Goal: Task Accomplishment & Management: Manage account settings

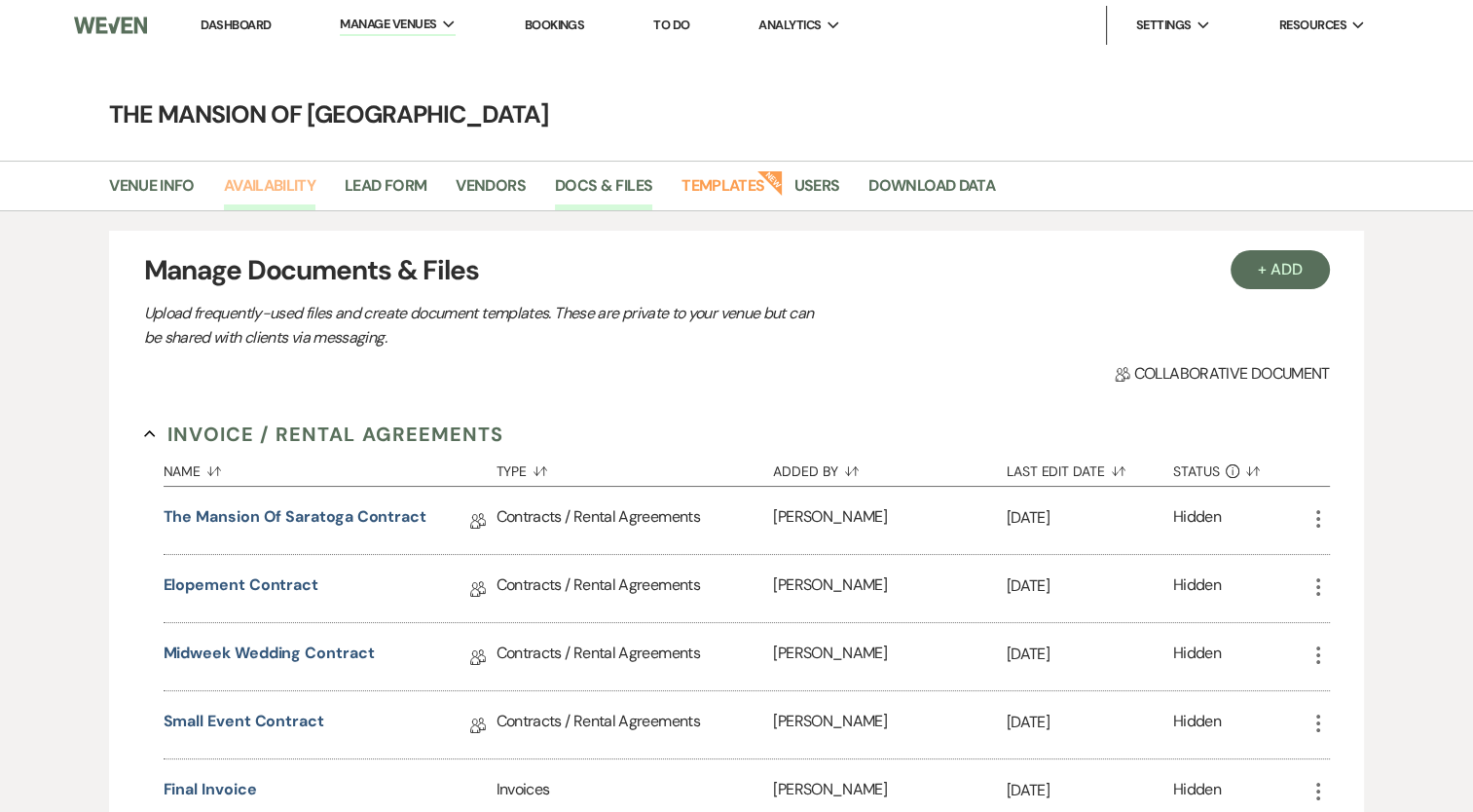
click at [275, 193] on link "Availability" at bounding box center [270, 192] width 91 height 37
select select "2"
select select "2026"
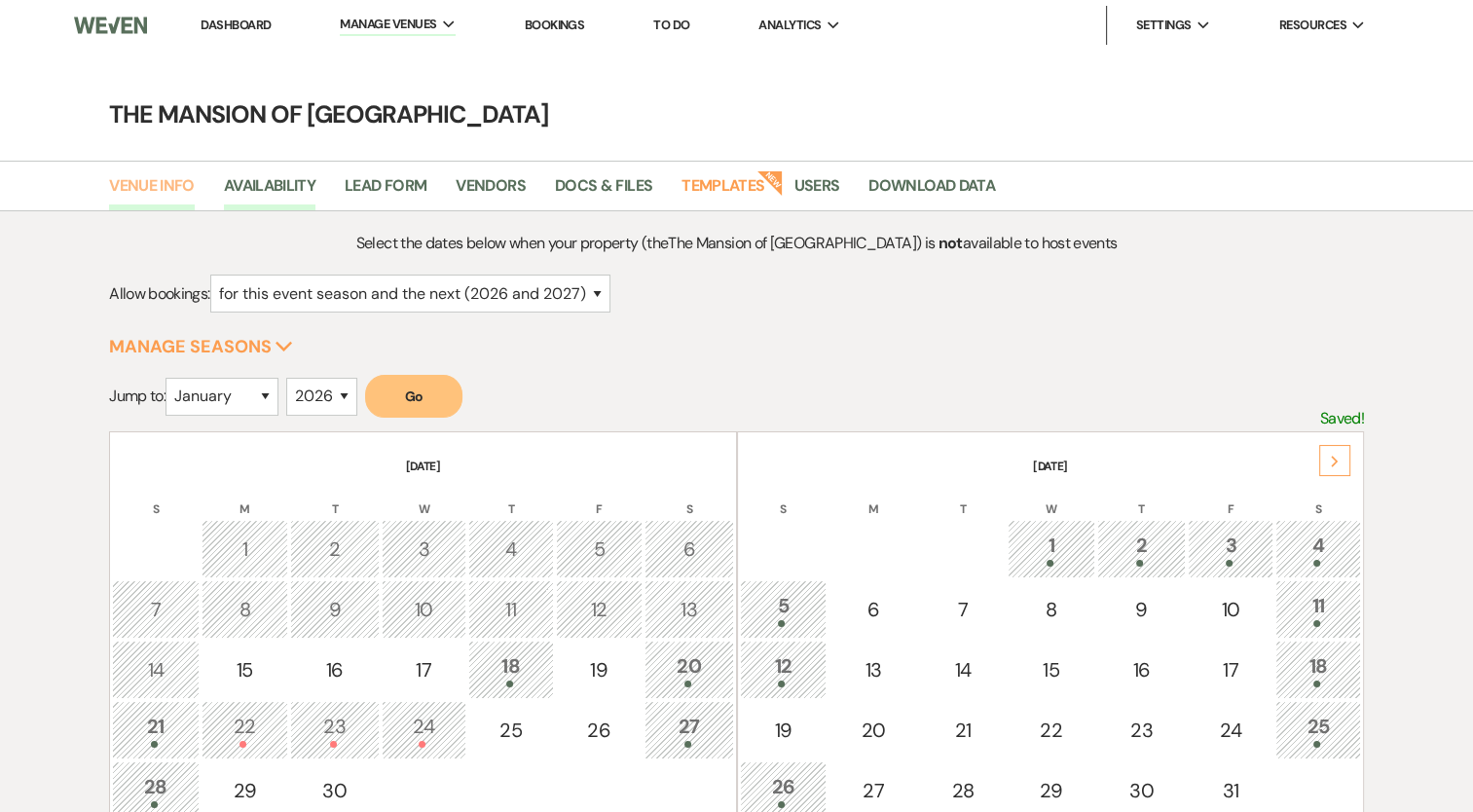
click at [168, 201] on link "Venue Info" at bounding box center [151, 192] width 85 height 37
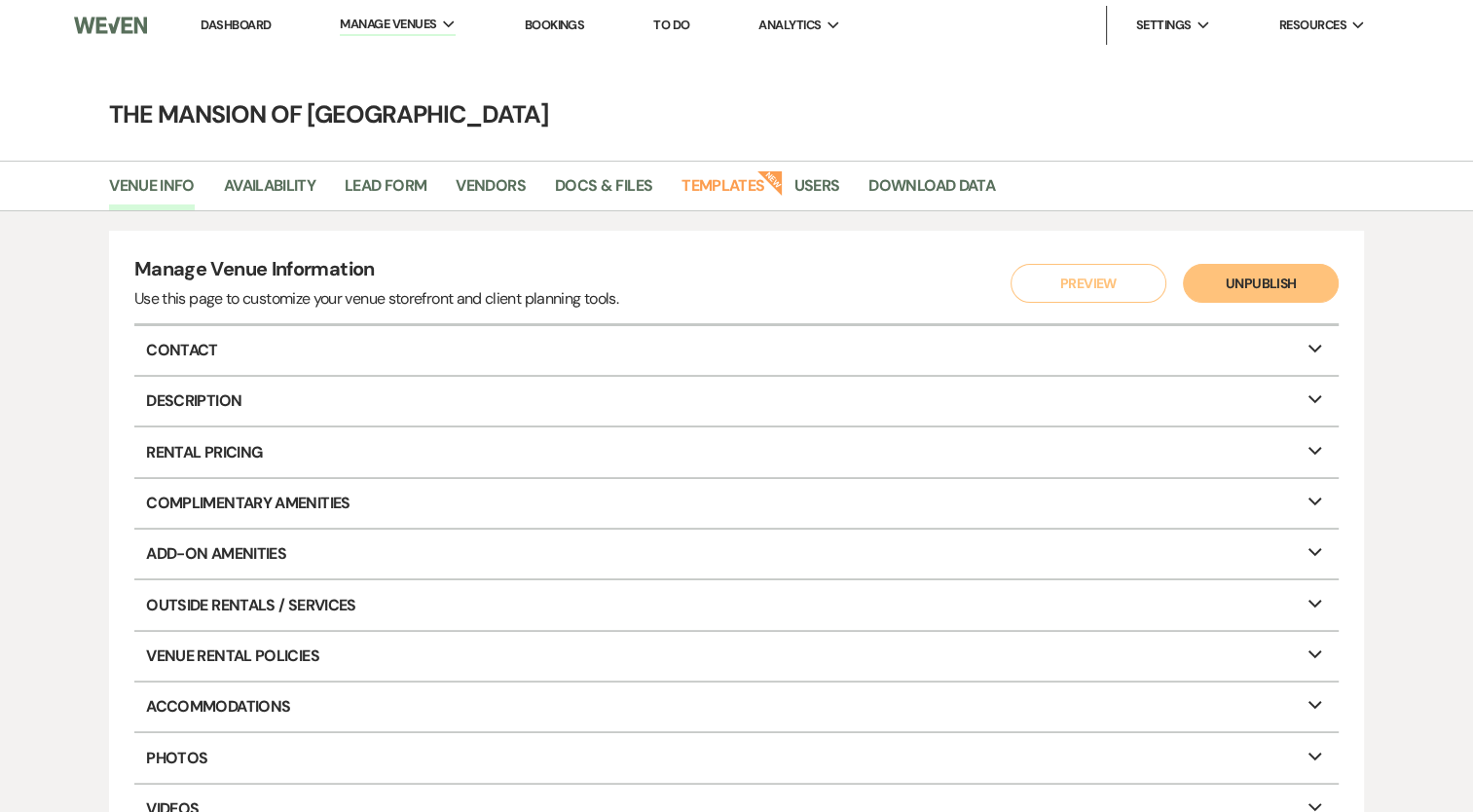
click at [249, 54] on main "The Mansion of Saratoga Venue Info Availability Lead Form Vendors Docs & Files …" at bounding box center [736, 477] width 1473 height 852
click at [236, 27] on link "Dashboard" at bounding box center [236, 24] width 71 height 17
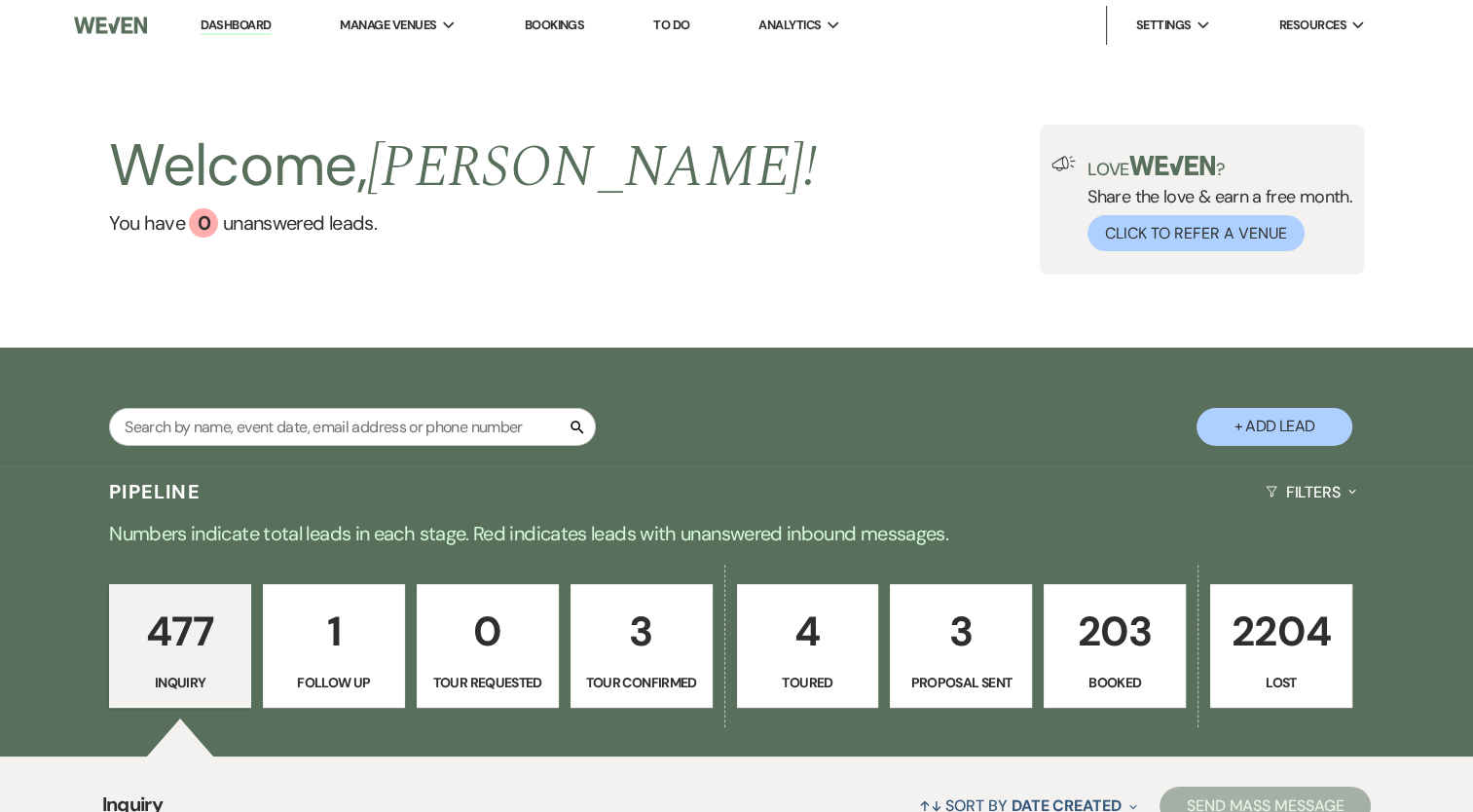
click at [657, 635] on p "3" at bounding box center [641, 631] width 117 height 66
select select "4"
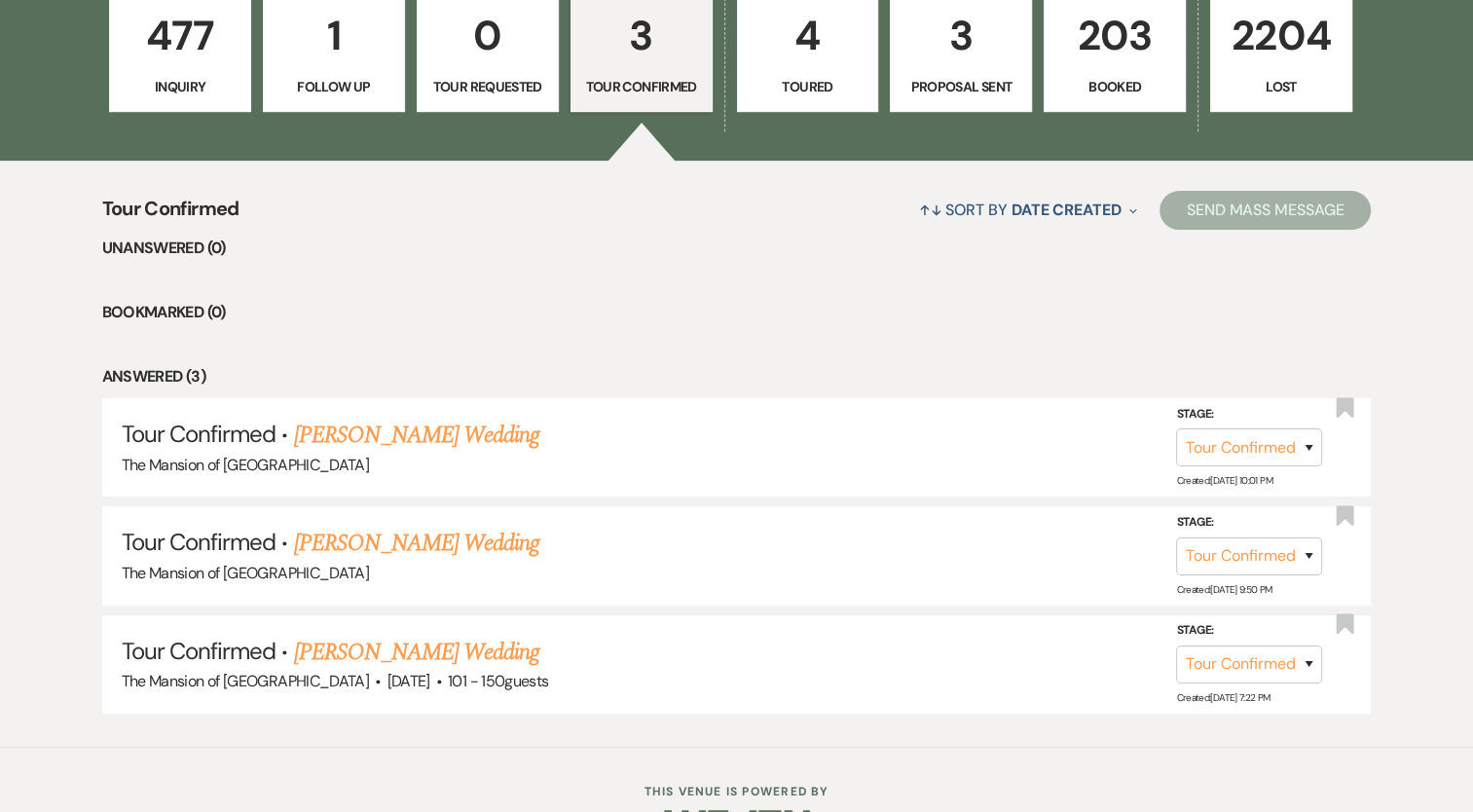
scroll to position [597, 0]
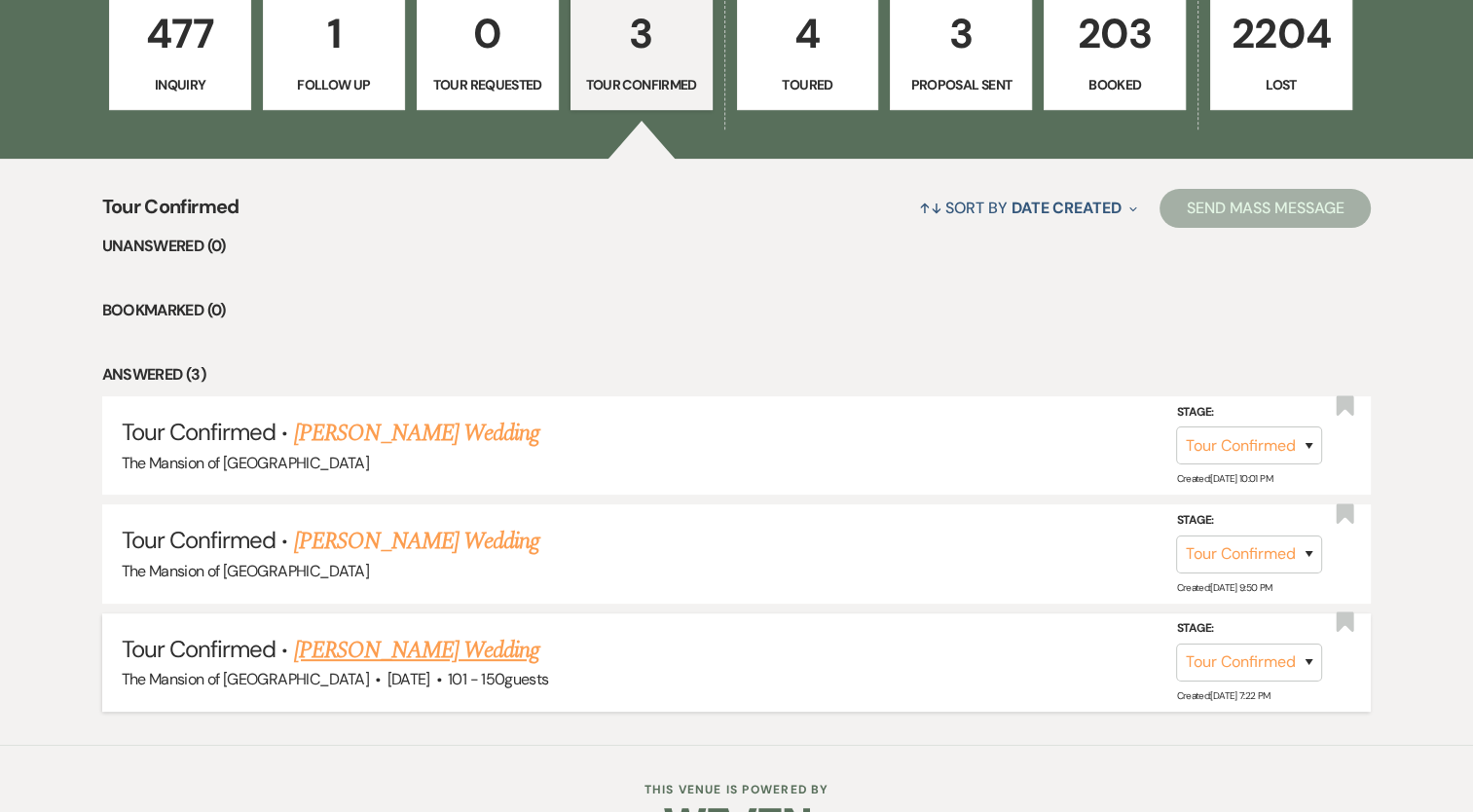
click at [453, 638] on link "[PERSON_NAME] Wedding" at bounding box center [417, 650] width 246 height 35
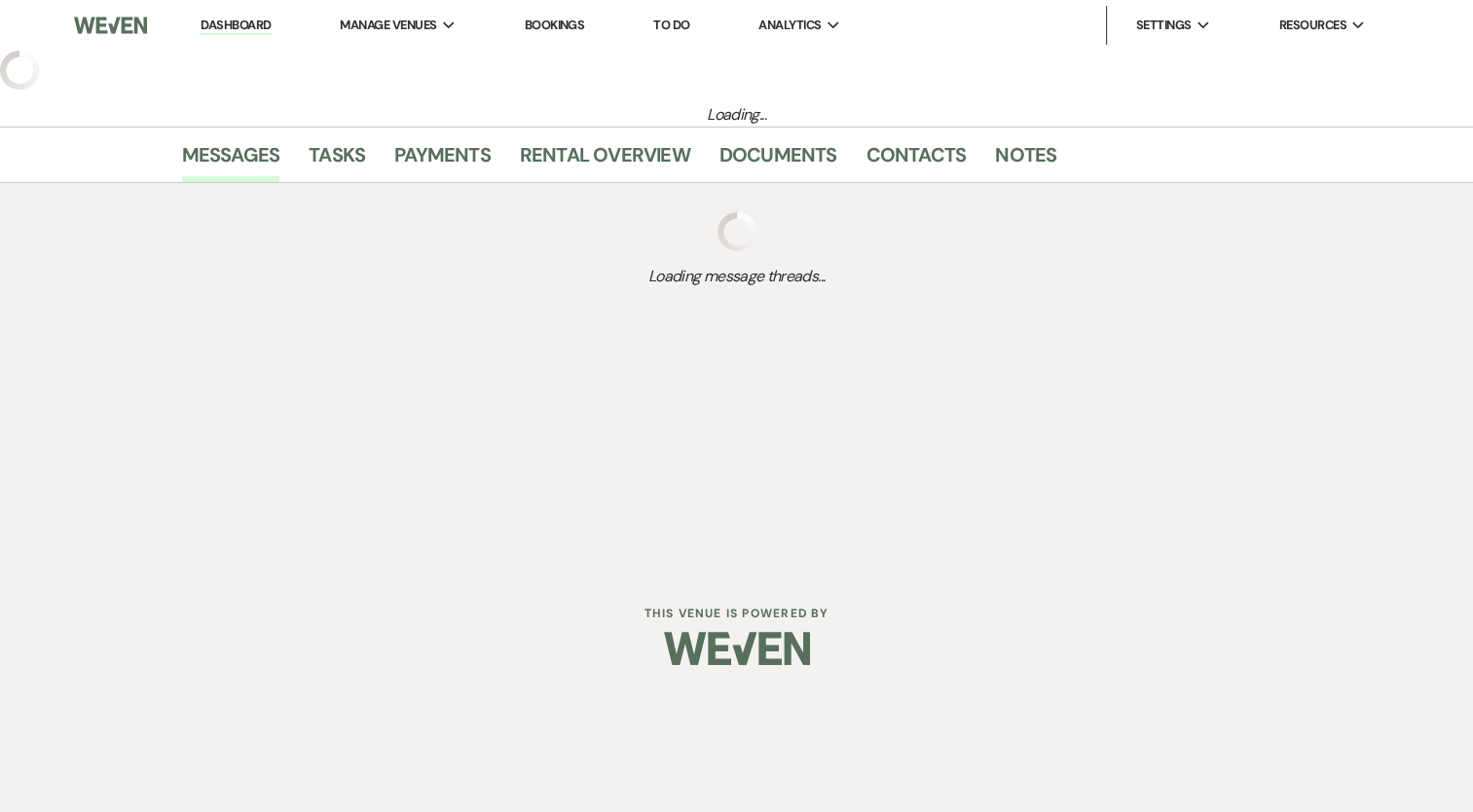
select select "4"
select select "2"
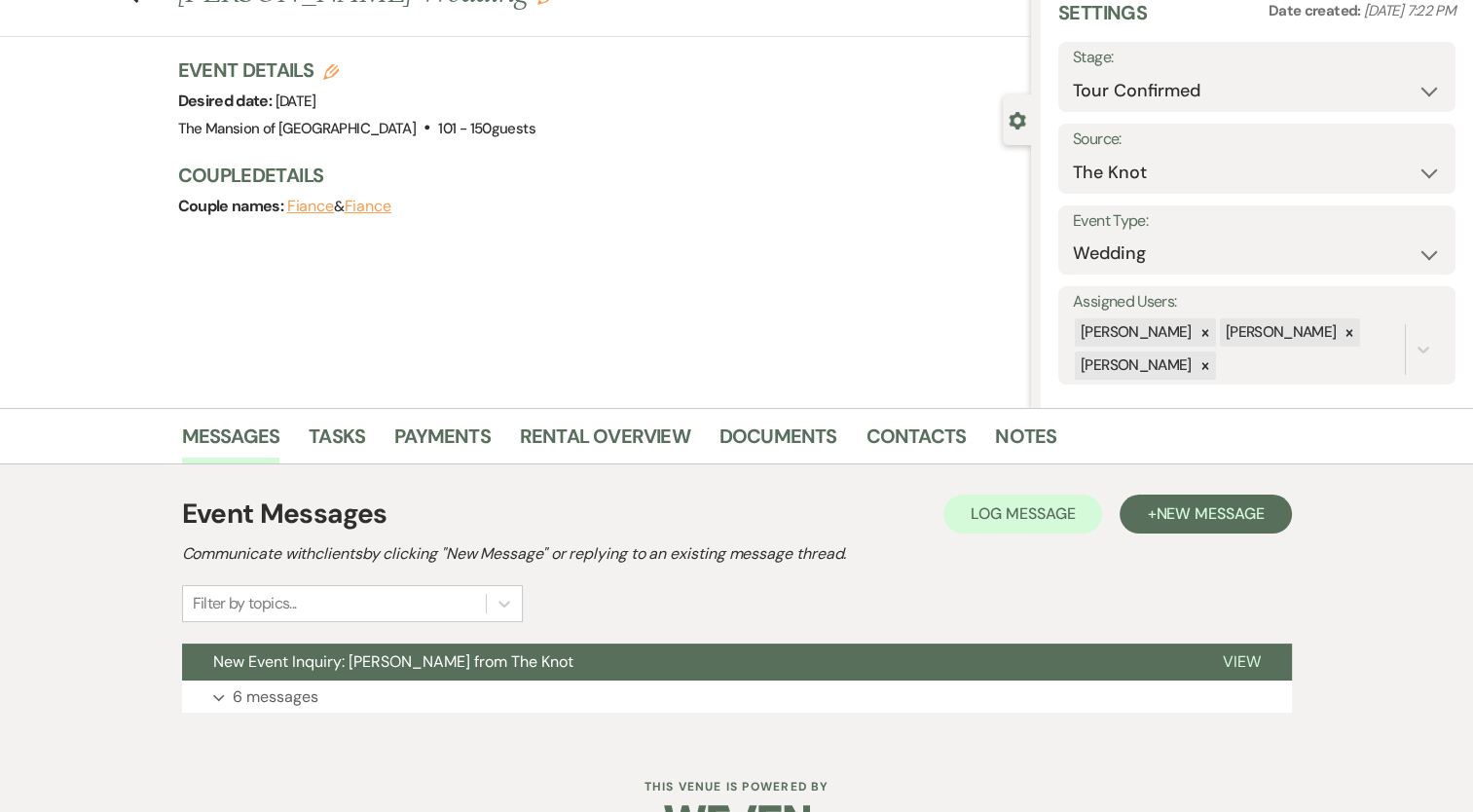
scroll to position [135, 0]
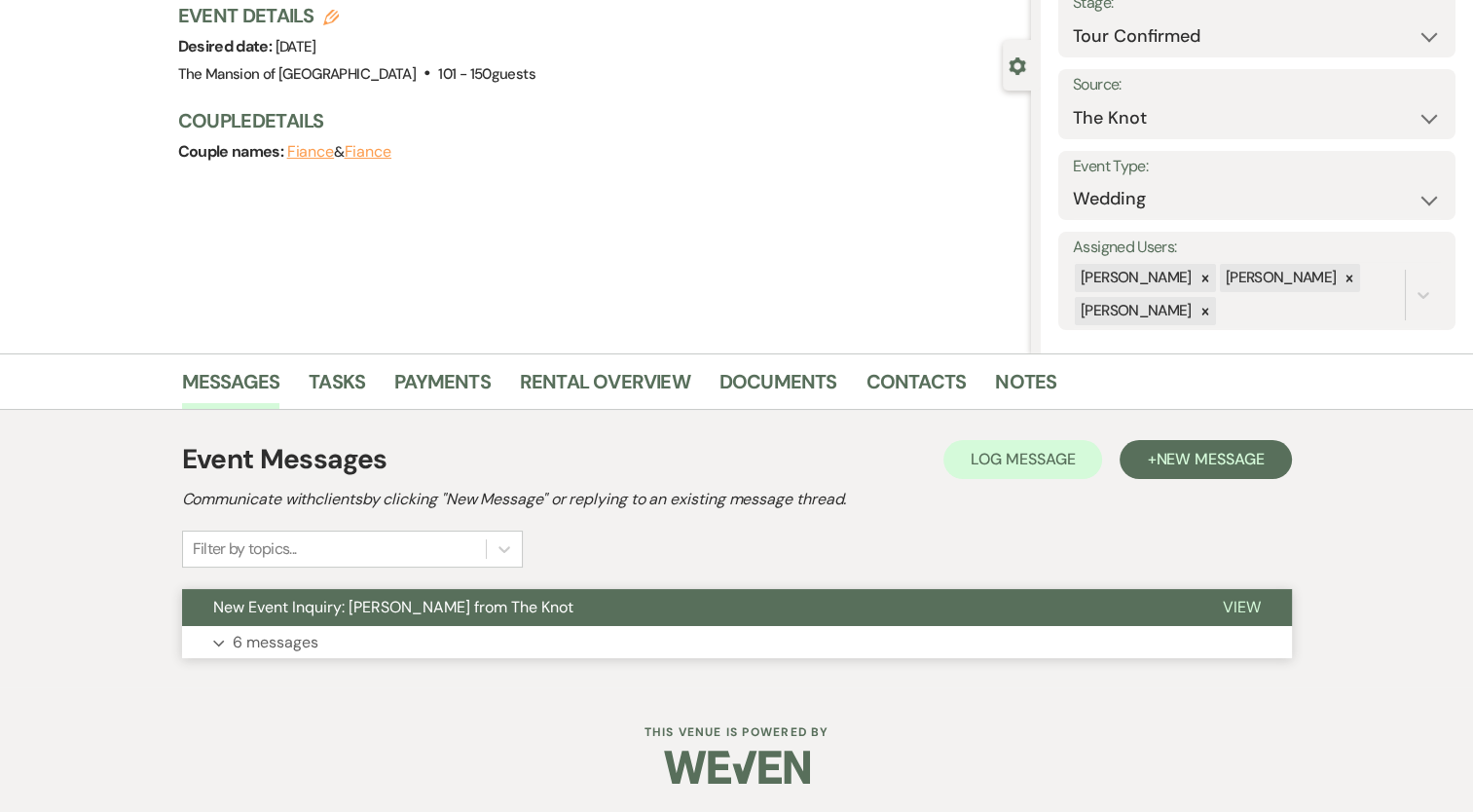
click at [709, 635] on button "Expand 6 messages" at bounding box center [737, 643] width 1110 height 33
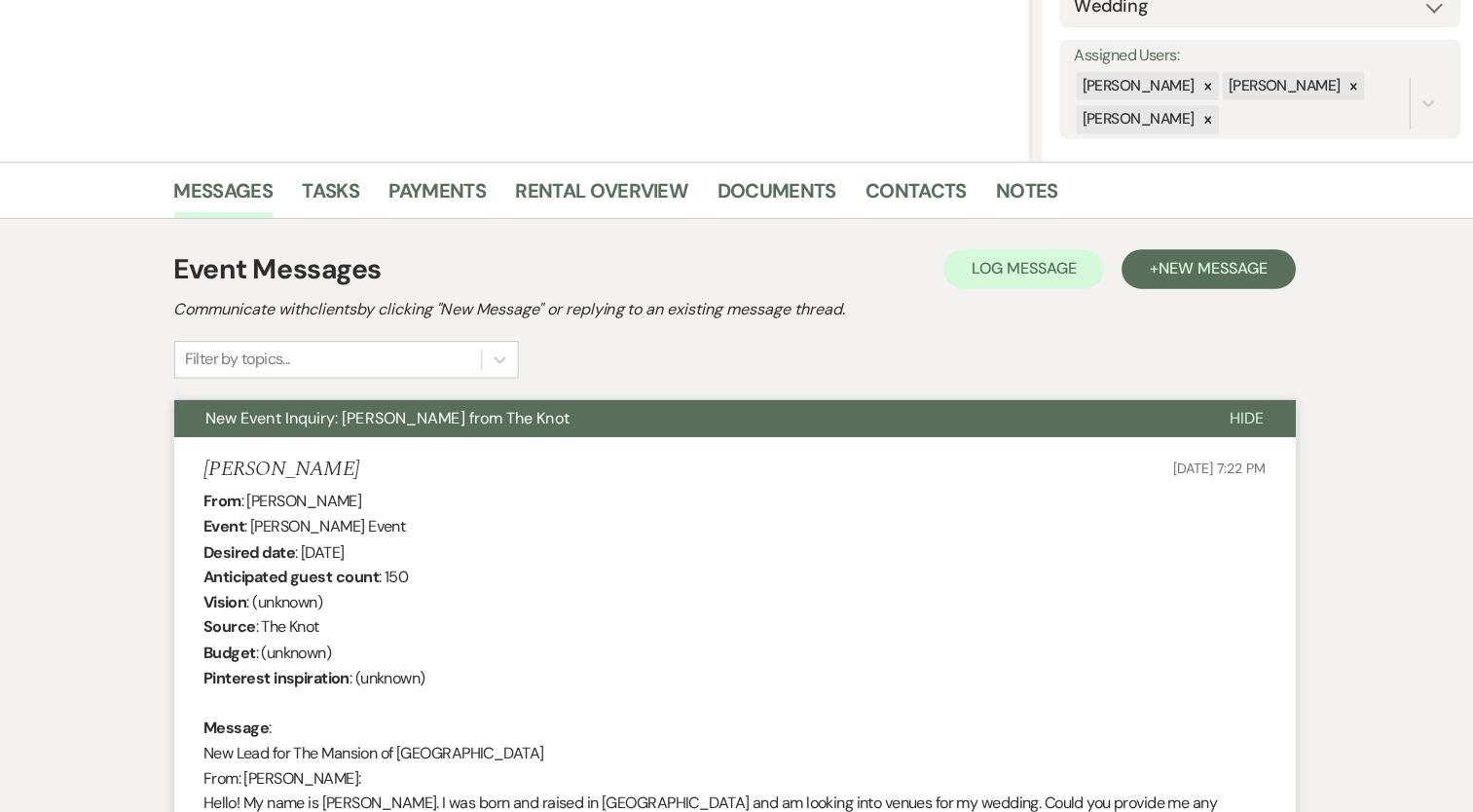
scroll to position [0, 0]
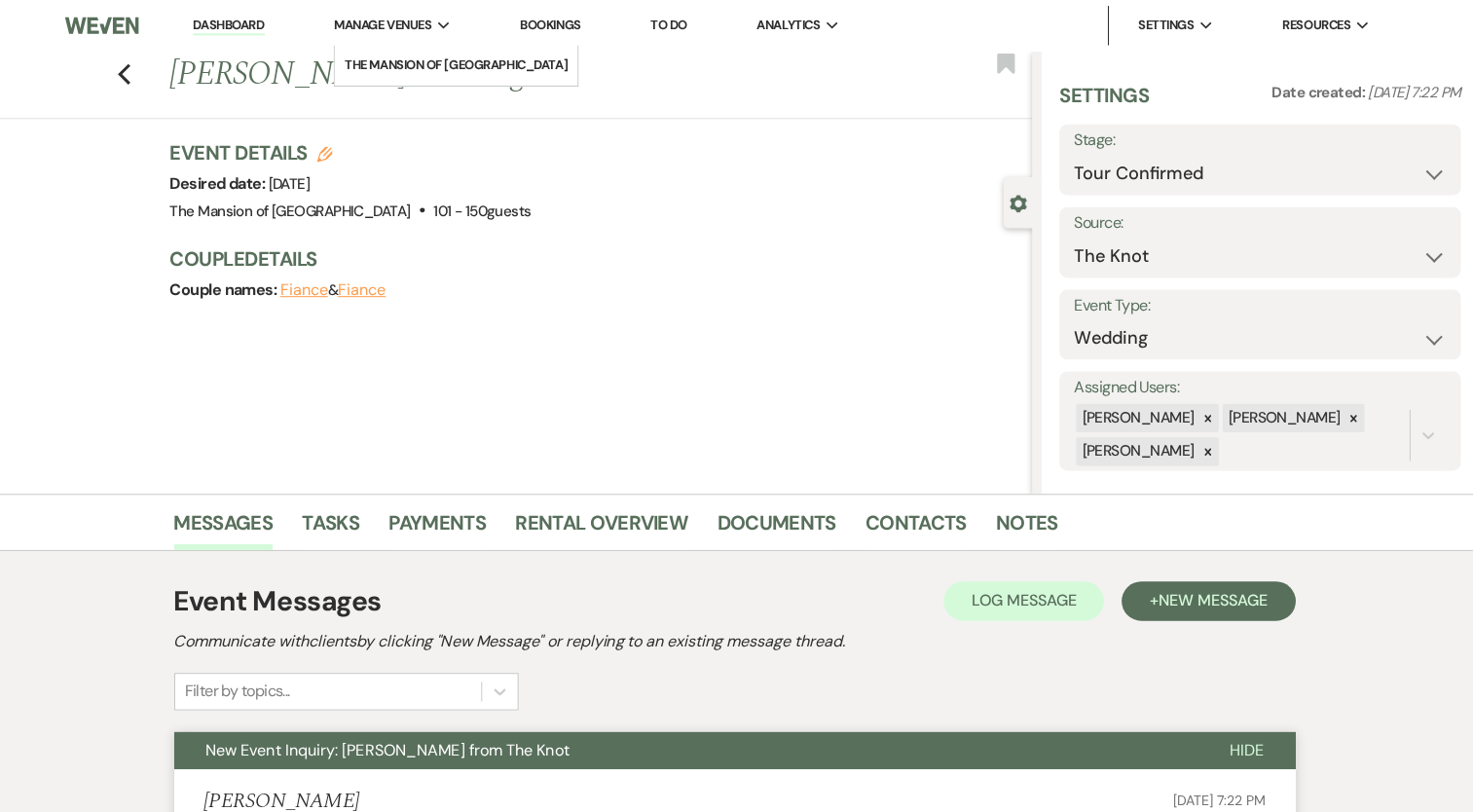
click at [431, 25] on span "Manage Venues" at bounding box center [388, 25] width 96 height 20
click at [453, 71] on li "The Mansion of [GEOGRAPHIC_DATA]" at bounding box center [462, 65] width 221 height 20
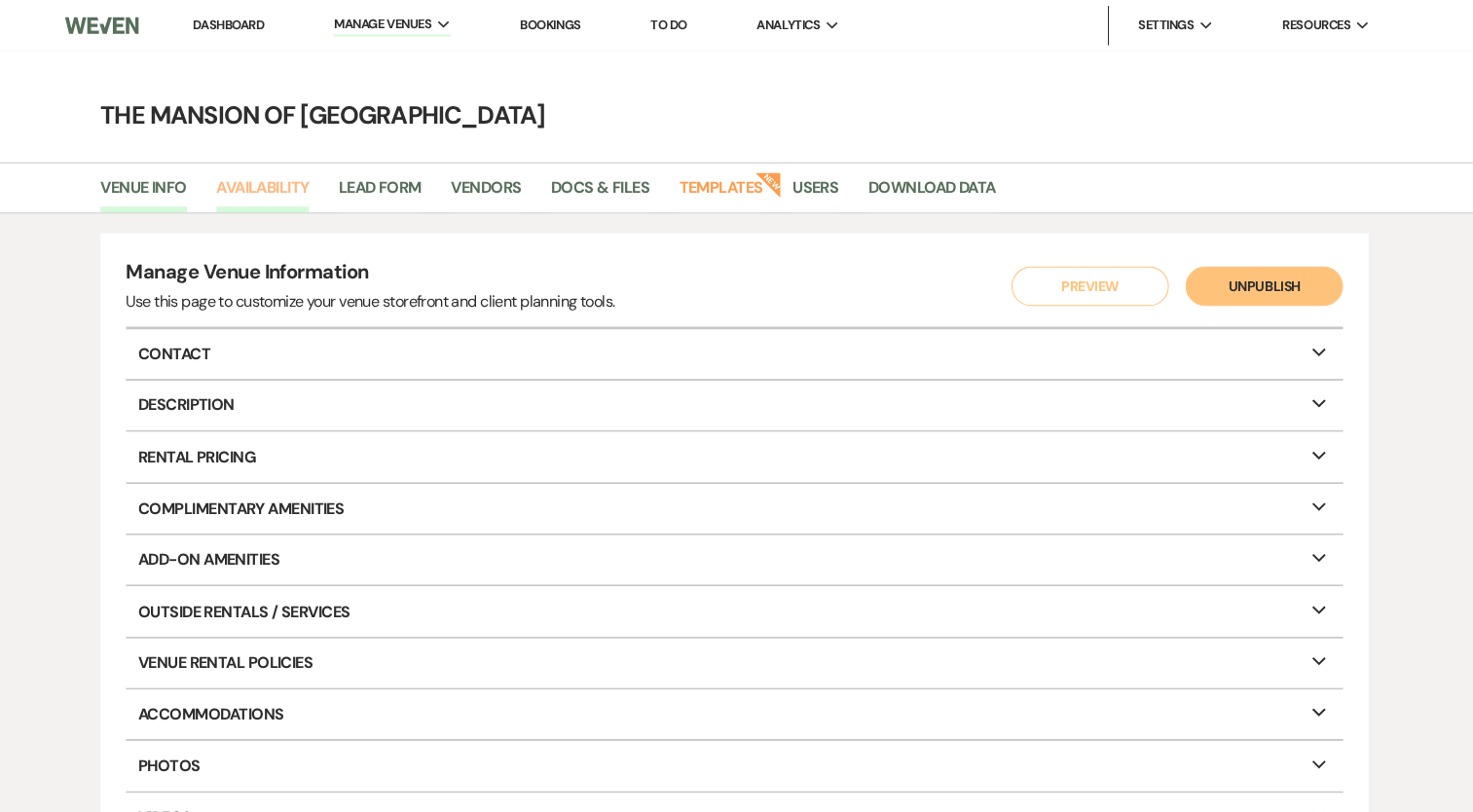
click at [304, 178] on link "Availability" at bounding box center [270, 192] width 91 height 37
select select "2"
select select "2026"
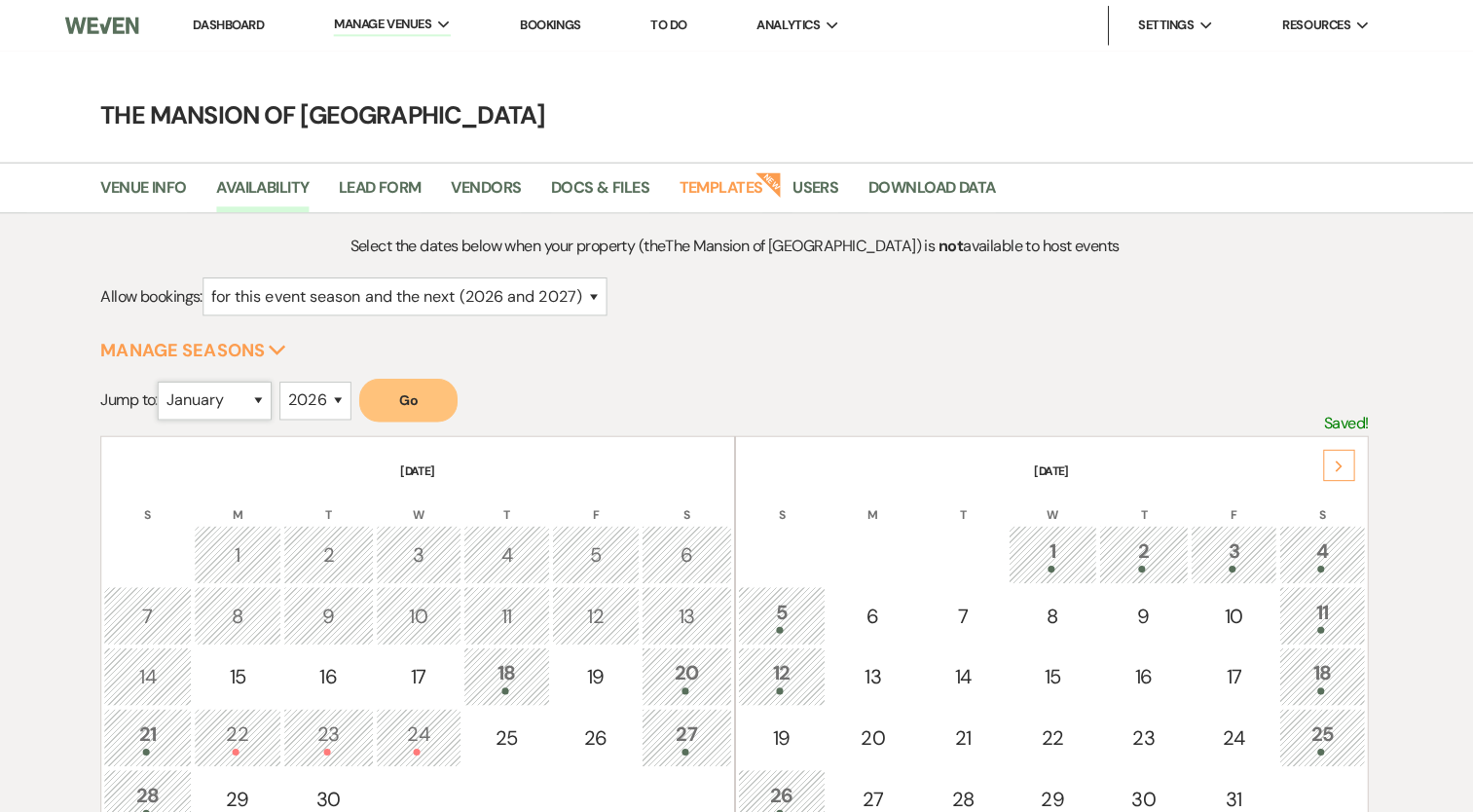
click at [223, 408] on select "January February March April May June July August September October November De…" at bounding box center [221, 397] width 113 height 38
select select "7"
click at [171, 378] on select "January February March April May June July August September October November De…" at bounding box center [221, 397] width 113 height 38
click at [411, 413] on button "Go" at bounding box center [414, 397] width 97 height 43
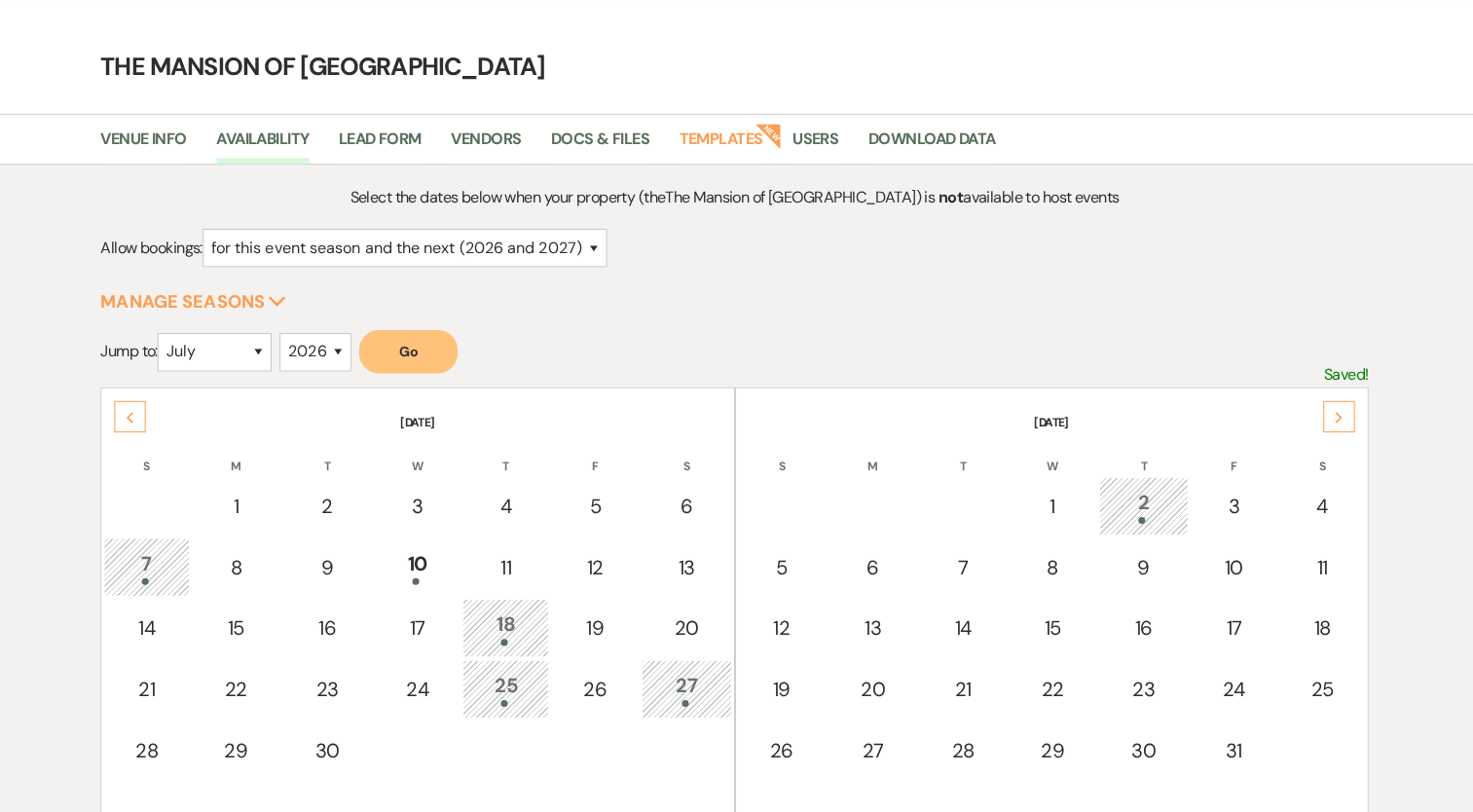
scroll to position [27, 0]
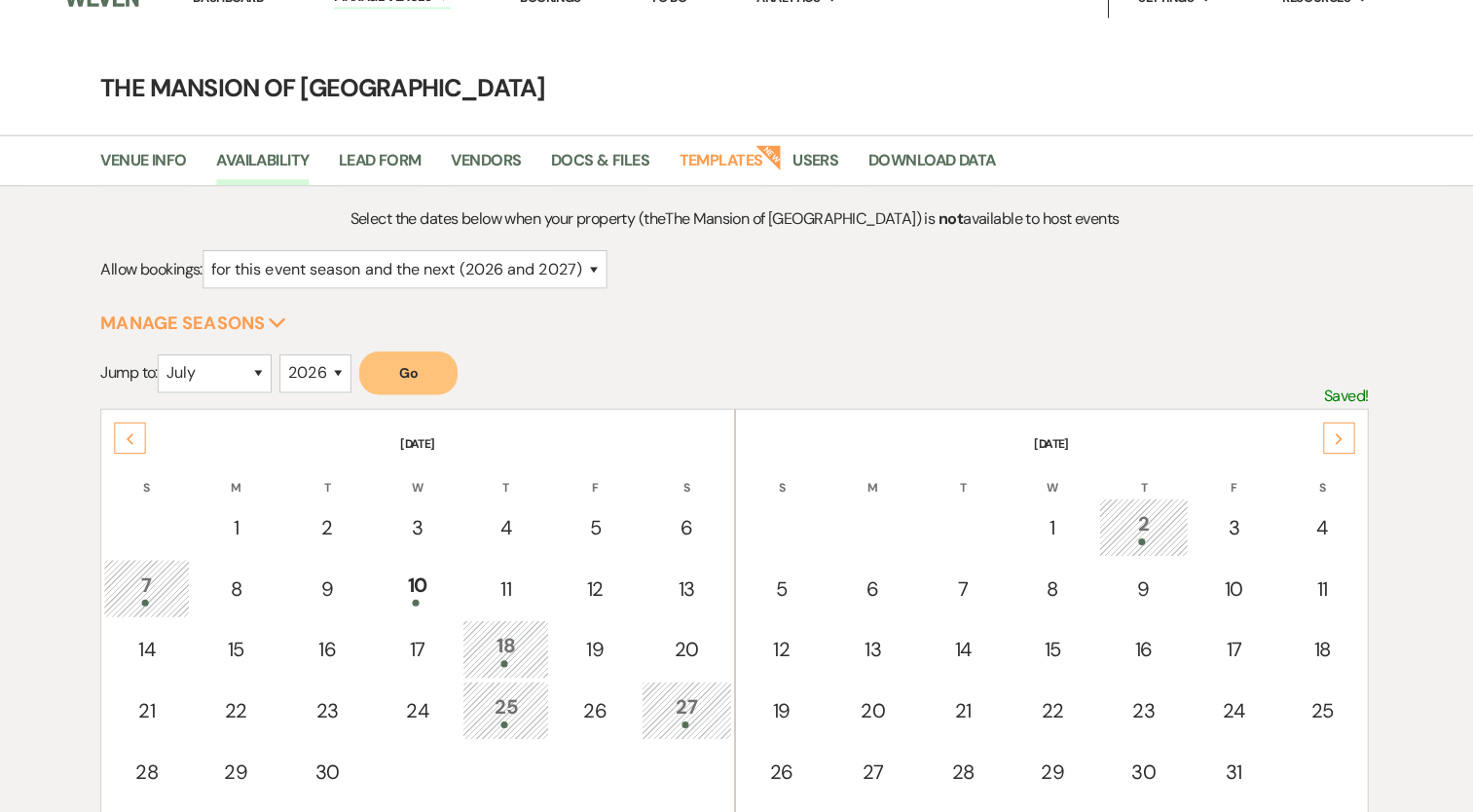
click at [1334, 430] on icon "Next" at bounding box center [1335, 434] width 10 height 12
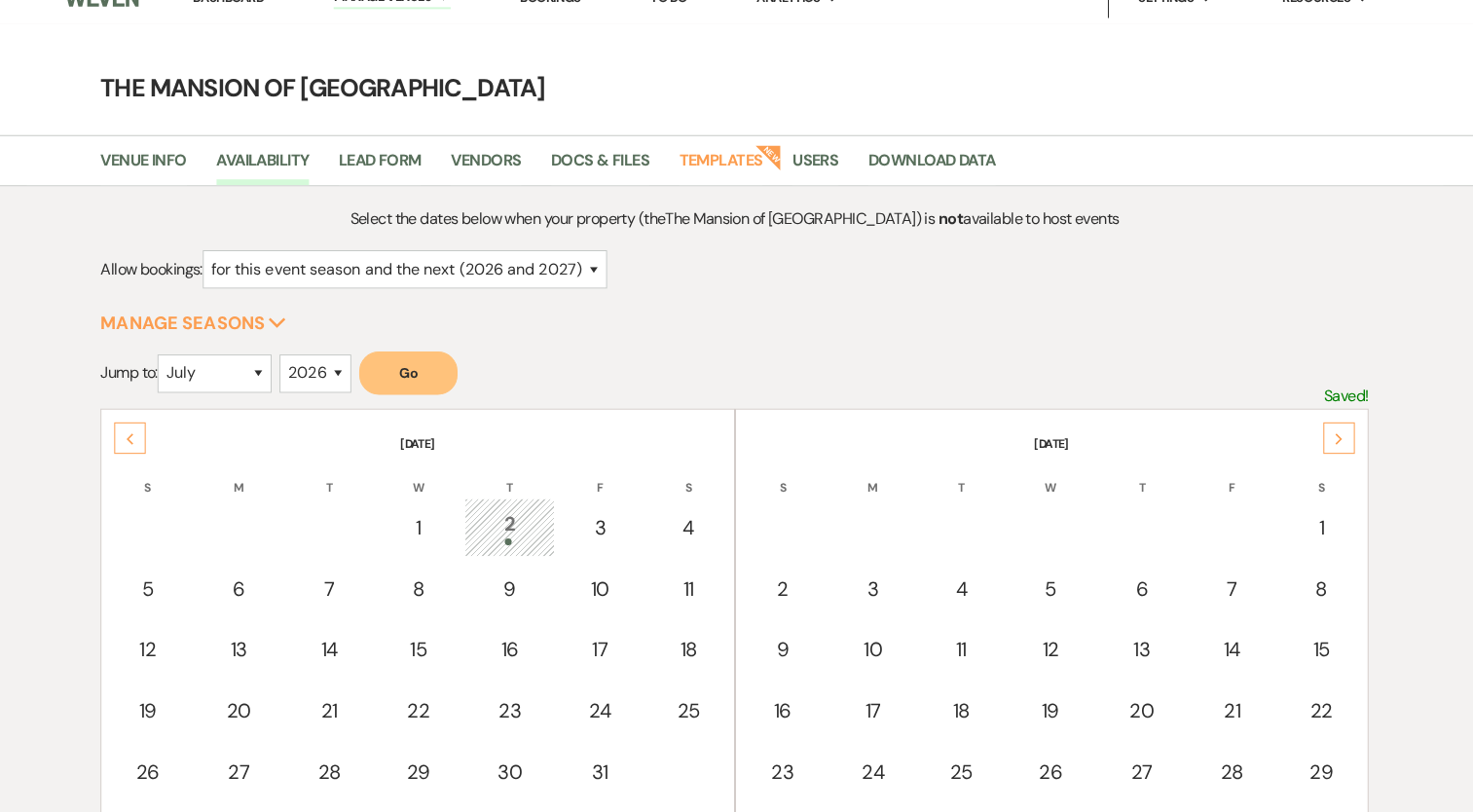
click at [1333, 437] on div "Next" at bounding box center [1335, 433] width 31 height 31
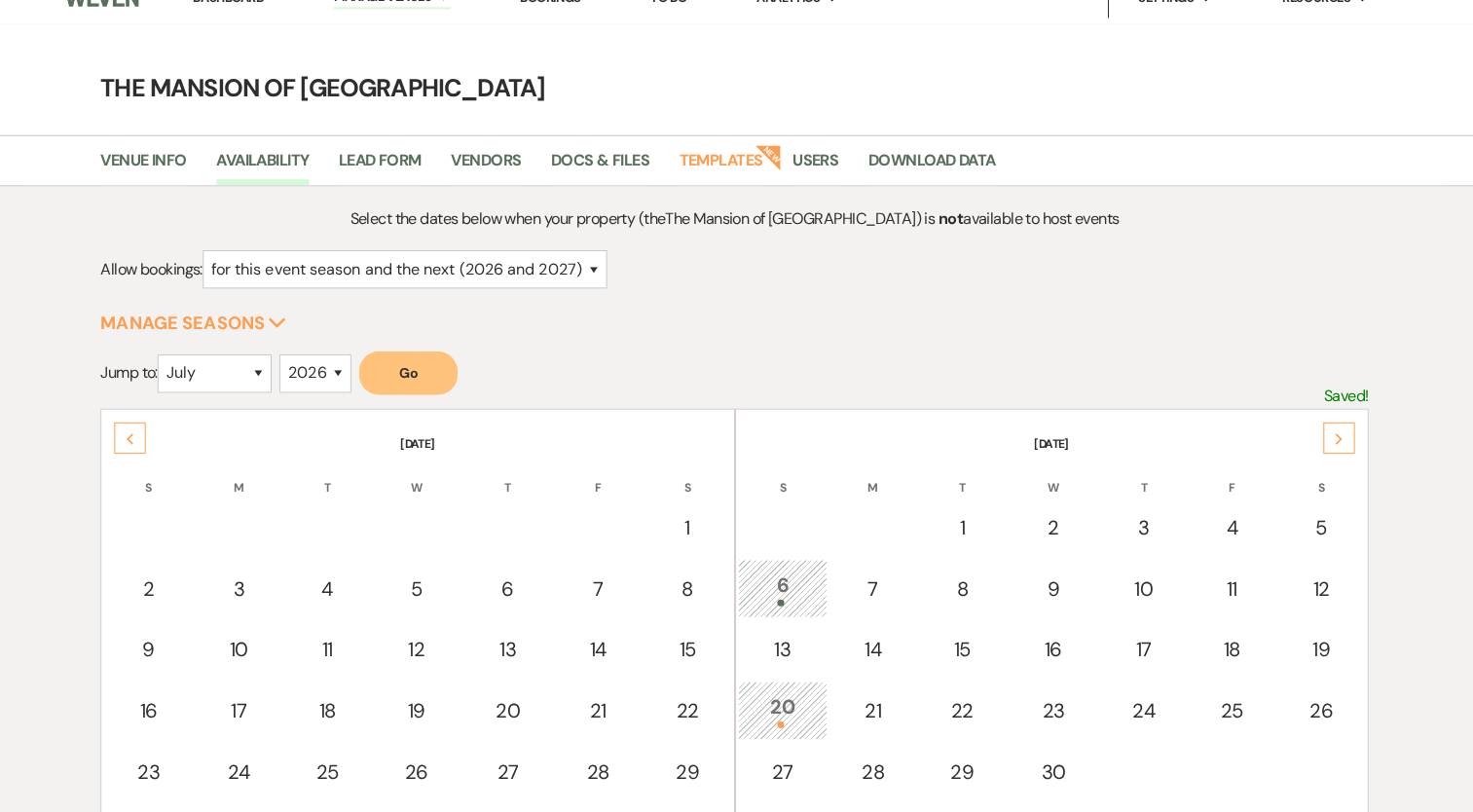
click at [1334, 431] on icon "Next" at bounding box center [1335, 434] width 10 height 12
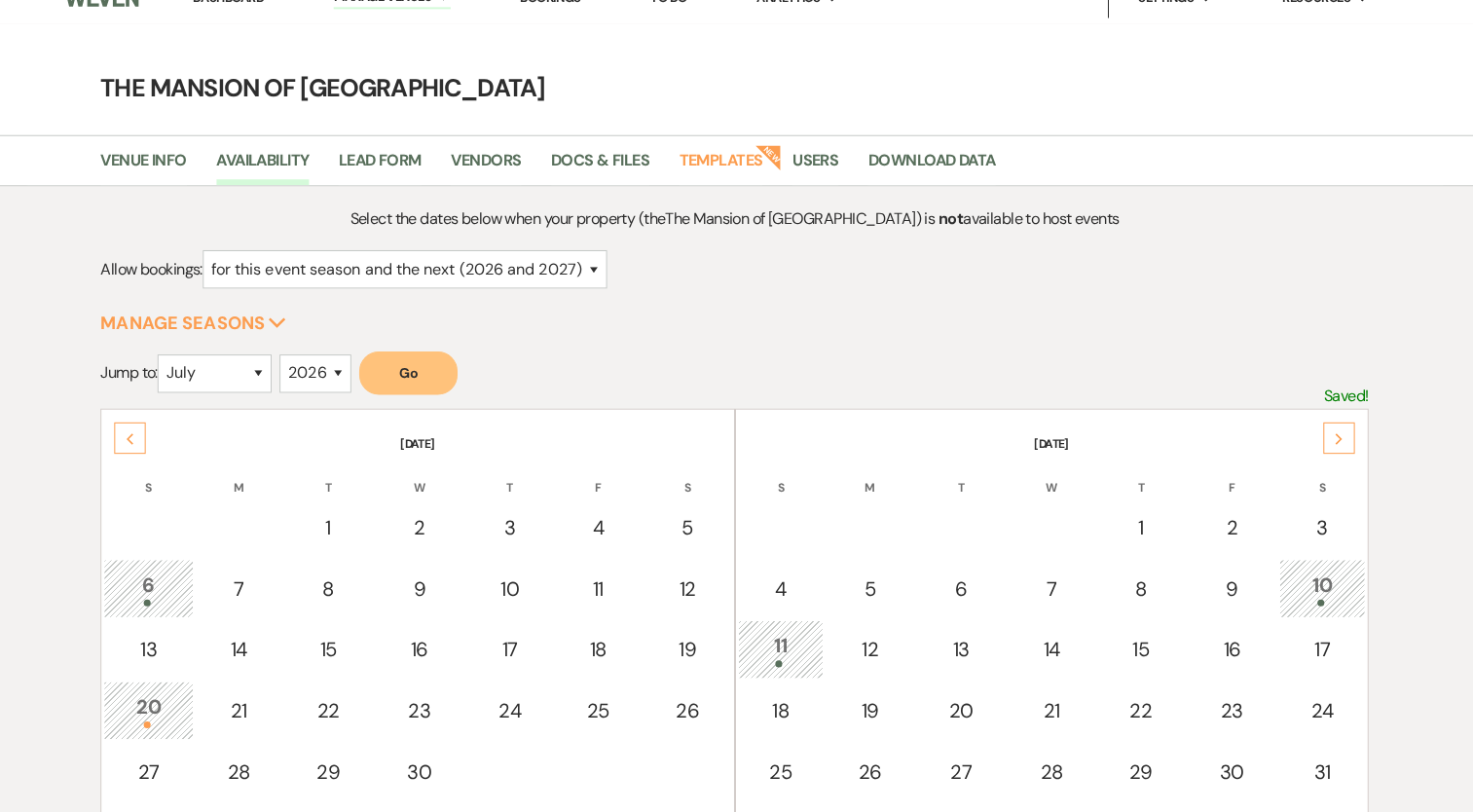
click at [1333, 436] on div "Next" at bounding box center [1335, 433] width 31 height 31
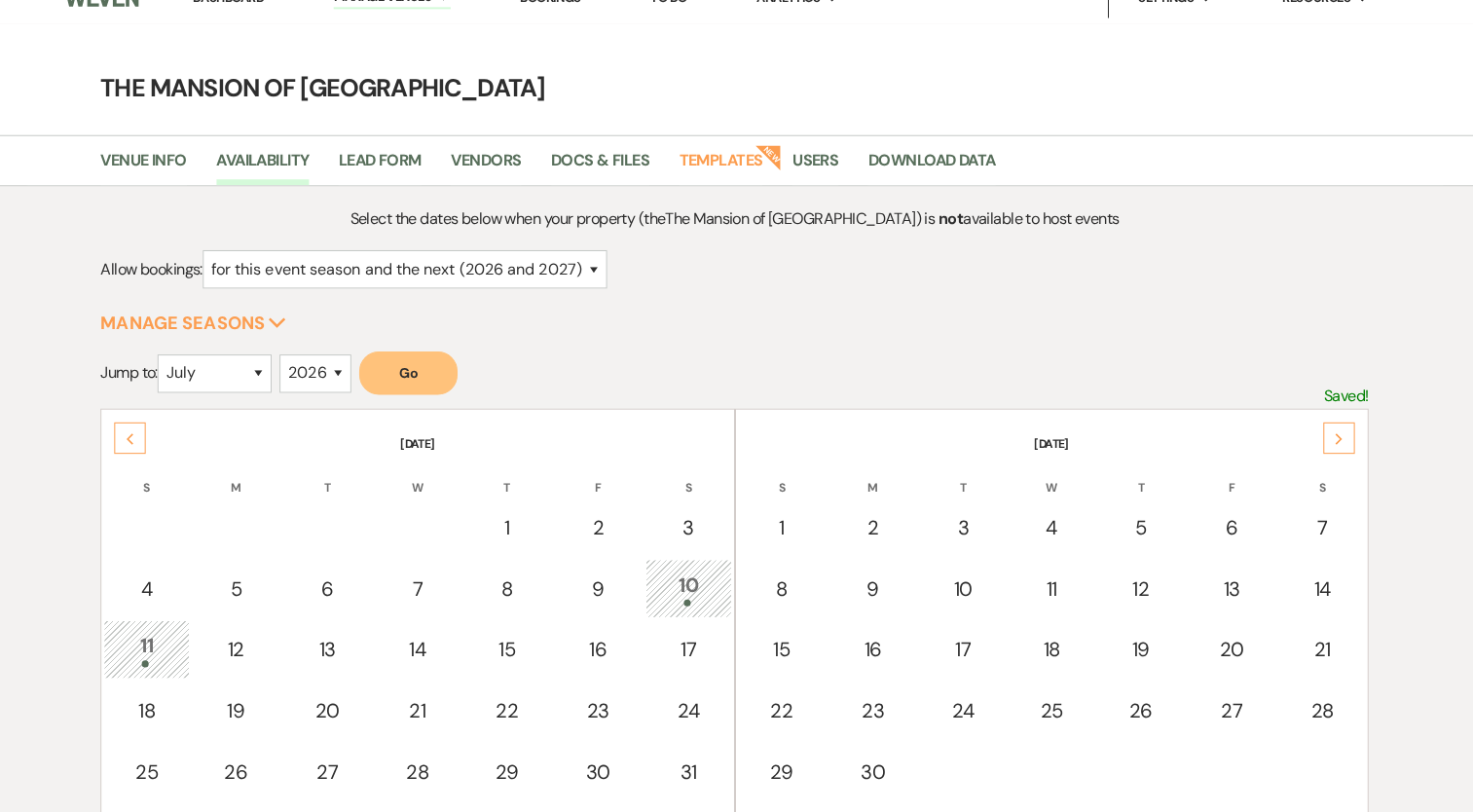
click at [1334, 432] on use at bounding box center [1334, 433] width 7 height 11
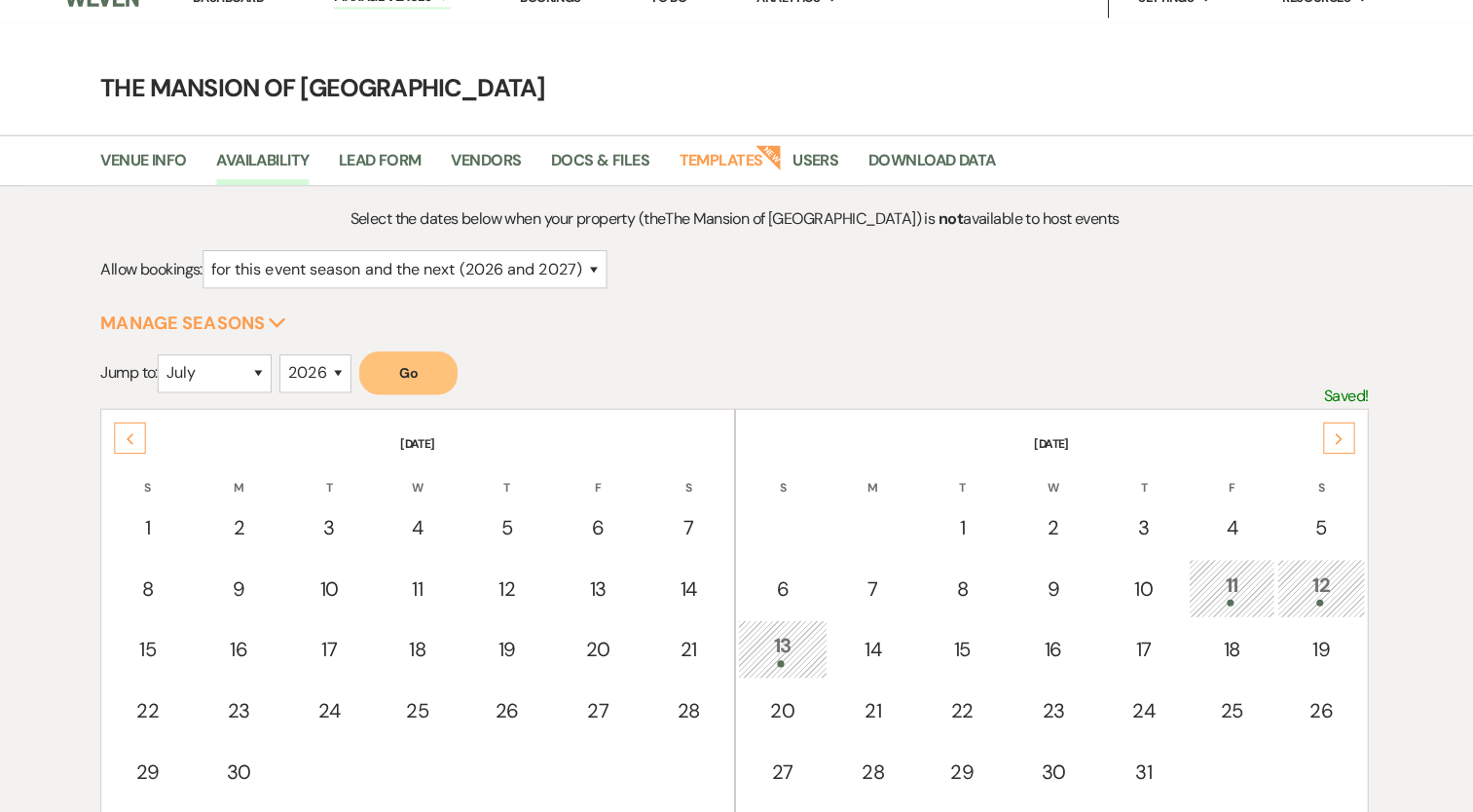
scroll to position [0, 0]
